Goal: Task Accomplishment & Management: Manage account settings

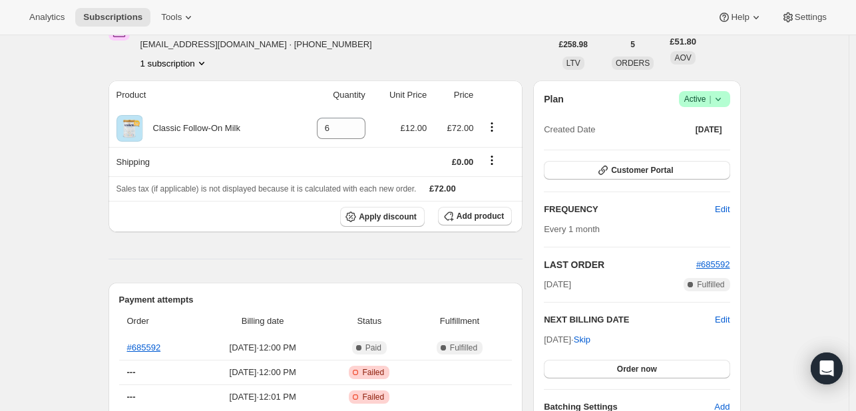
scroll to position [72, 0]
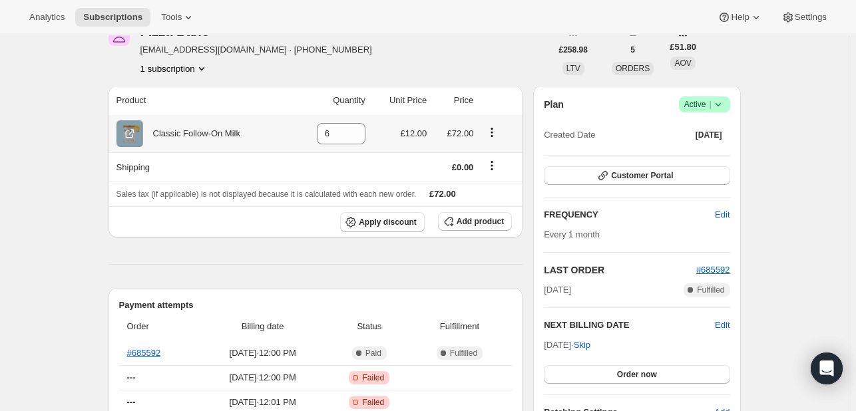
click at [493, 131] on icon "Product actions" at bounding box center [491, 132] width 13 height 13
click at [260, 116] on th "Classic Follow-On Milk" at bounding box center [200, 133] width 184 height 37
click at [495, 130] on icon "Product actions" at bounding box center [491, 132] width 13 height 13
click at [490, 160] on span "Swap variant" at bounding box center [496, 157] width 50 height 10
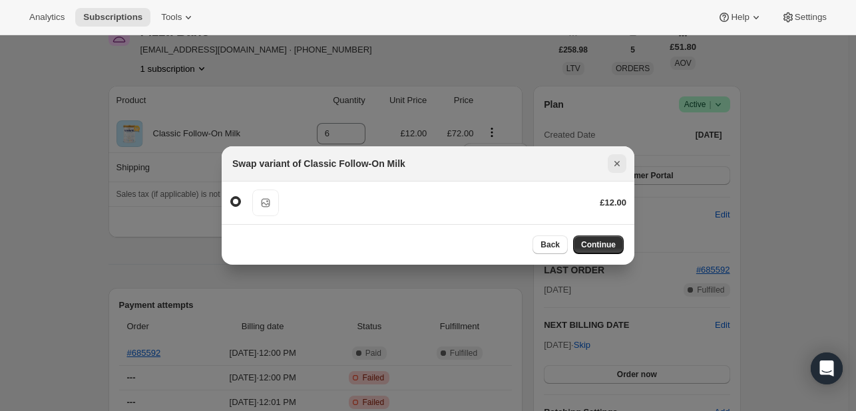
click at [620, 167] on icon "Close" at bounding box center [616, 163] width 13 height 13
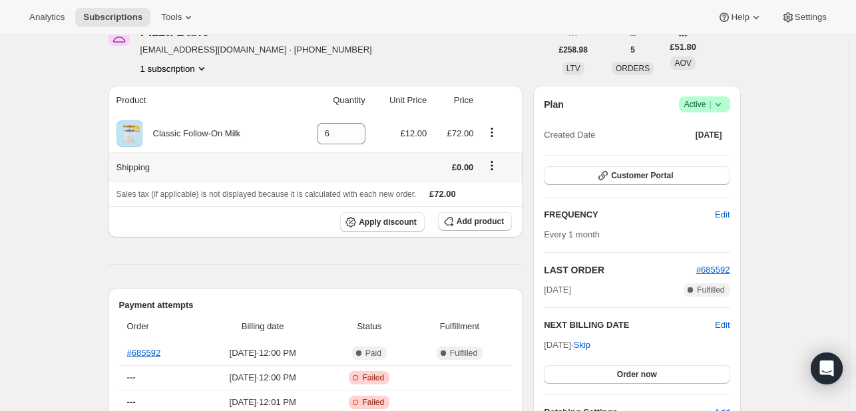
click at [490, 164] on icon "Shipping actions" at bounding box center [491, 165] width 13 height 13
click at [474, 226] on span "Add product" at bounding box center [480, 221] width 47 height 11
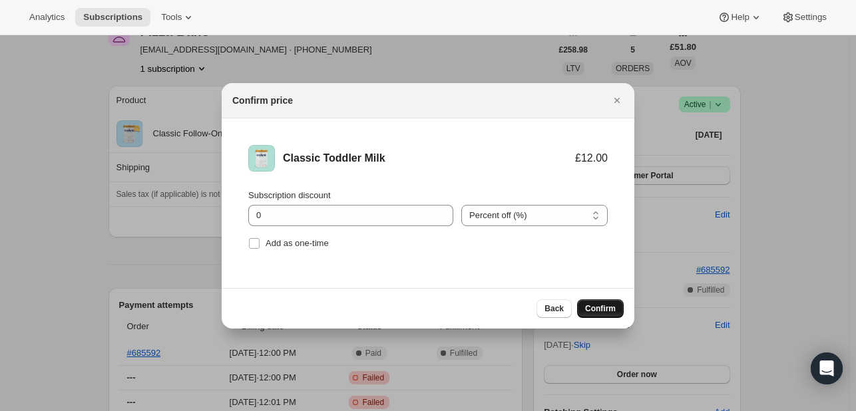
click at [602, 312] on span "Confirm" at bounding box center [600, 309] width 31 height 11
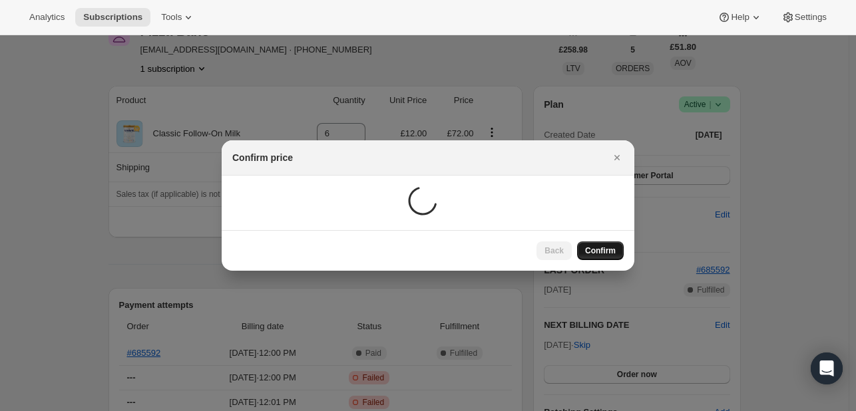
scroll to position [72, 0]
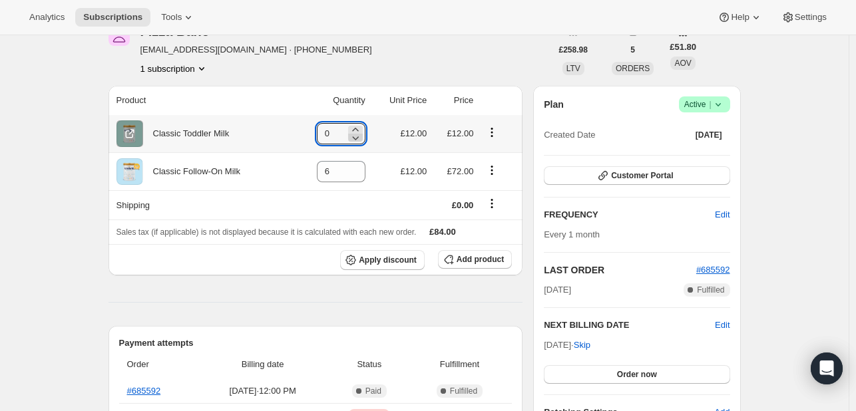
click at [357, 131] on icon at bounding box center [355, 137] width 13 height 13
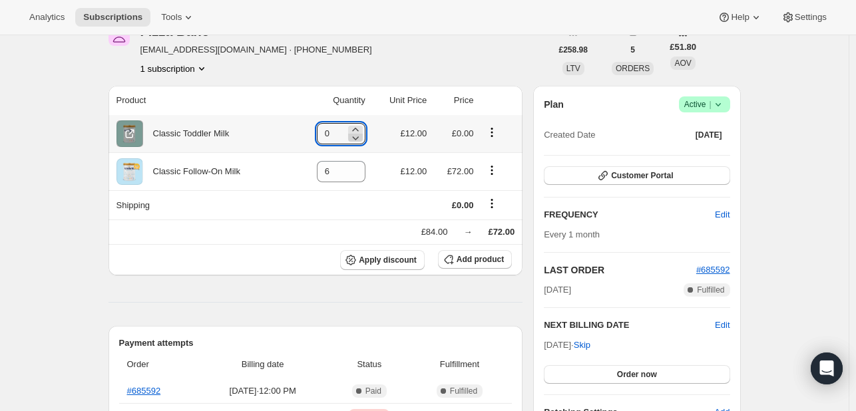
click at [357, 131] on icon at bounding box center [355, 137] width 13 height 13
drag, startPoint x: 343, startPoint y: 130, endPoint x: 314, endPoint y: 132, distance: 29.3
click at [314, 132] on td "0" at bounding box center [331, 133] width 77 height 37
type input "4"
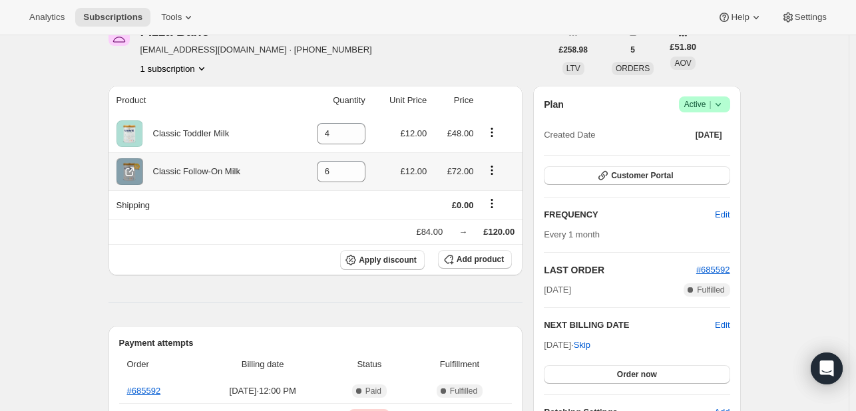
click at [495, 168] on icon "Product actions" at bounding box center [491, 170] width 13 height 13
click at [387, 188] on td "£12.00" at bounding box center [400, 171] width 62 height 38
click at [490, 170] on icon "Product actions" at bounding box center [491, 170] width 13 height 13
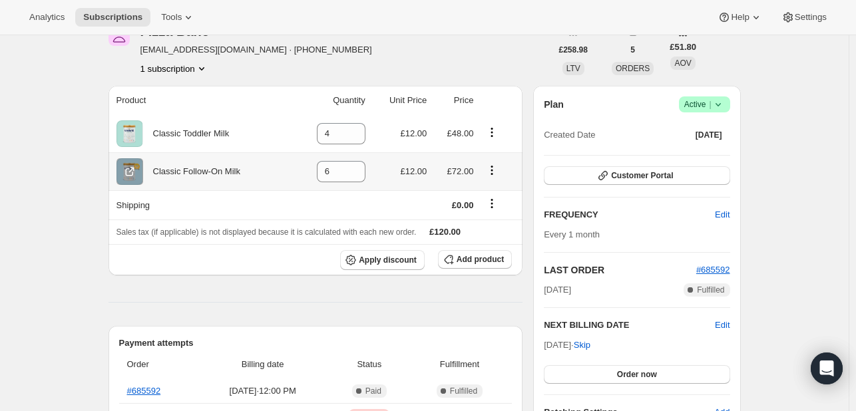
click at [493, 173] on icon "Product actions" at bounding box center [491, 170] width 13 height 13
click at [536, 241] on div "Plan Success Active | Created Date Jun 3, 2025 Customer Portal FREQUENCY Edit E…" at bounding box center [636, 258] width 207 height 344
click at [491, 200] on icon "Shipping actions" at bounding box center [491, 203] width 13 height 13
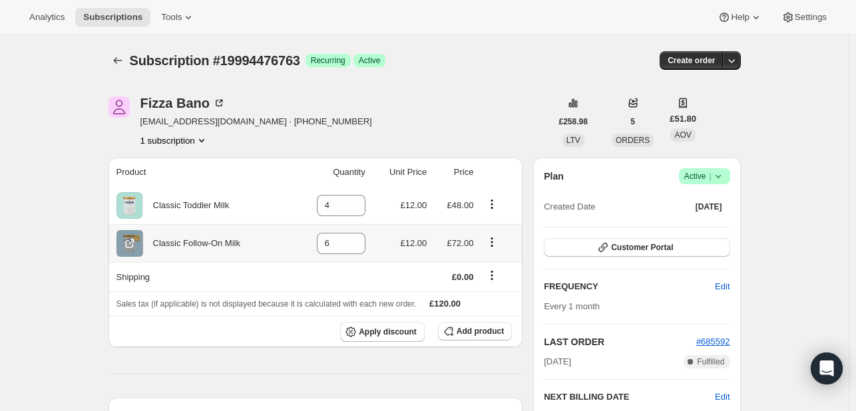
click at [498, 243] on icon "Product actions" at bounding box center [491, 242] width 13 height 13
click at [493, 272] on span "Remove" at bounding box center [487, 267] width 32 height 10
type input "0"
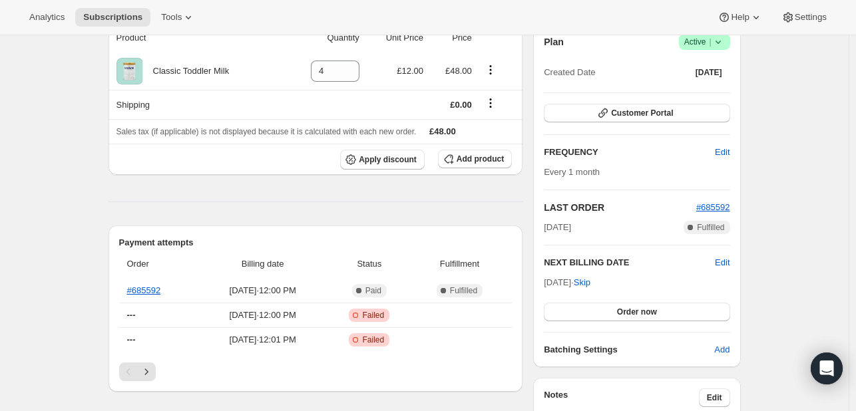
scroll to position [140, 0]
